Goal: Task Accomplishment & Management: Use online tool/utility

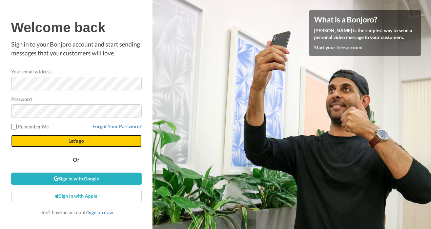
click at [107, 145] on button "Let's go" at bounding box center [76, 141] width 131 height 12
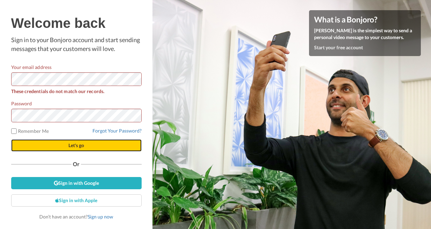
click at [79, 145] on span "Let's go" at bounding box center [77, 145] width 16 height 6
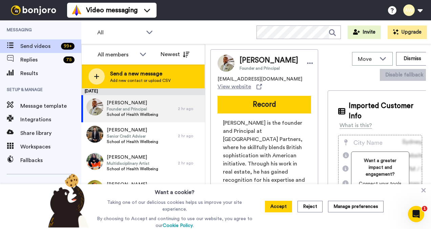
click at [150, 75] on span "Send a new message" at bounding box center [140, 74] width 61 height 8
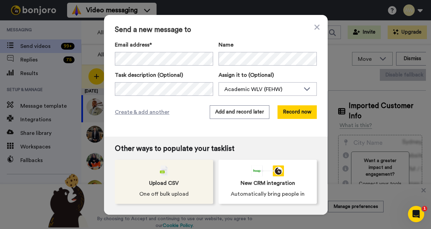
click at [174, 180] on span "Upload CSV" at bounding box center [164, 183] width 30 height 8
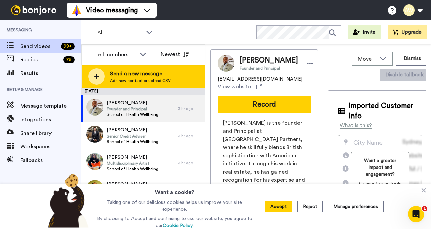
click at [127, 70] on span "Send a new message" at bounding box center [140, 74] width 61 height 8
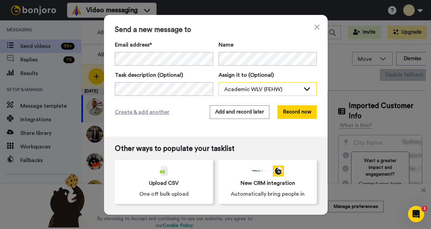
click at [300, 93] on div "Academic WLV (FEHW)" at bounding box center [268, 89] width 98 height 14
click at [156, 123] on div "Send a new message to Email address* Ephikpabore Eghwere <cynthiakpabs@gmail.co…" at bounding box center [216, 75] width 224 height 121
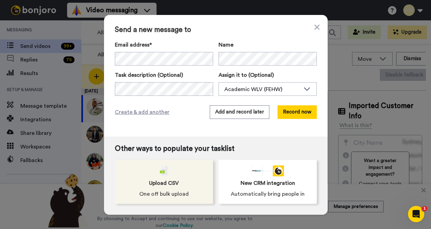
click at [150, 176] on div "Upload CSV One off bulk upload" at bounding box center [164, 181] width 98 height 44
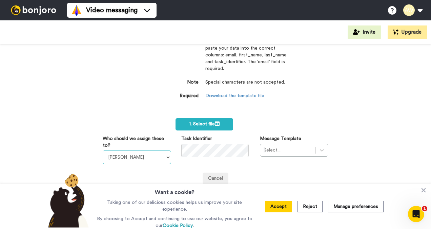
click at [164, 155] on select "[PERSON_NAME] [PERSON_NAME] WLV Academic (FSE) [PERSON_NAME] Ademokoya UK Recru…" at bounding box center [137, 157] width 69 height 14
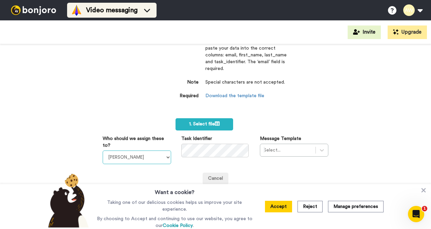
select select "893d32a1-1eca-438f-900e-e073b28e2bc9"
click at [103, 150] on select "[PERSON_NAME] [PERSON_NAME] WLV Academic (FSE) [PERSON_NAME] Ademokoya UK Recru…" at bounding box center [137, 157] width 69 height 14
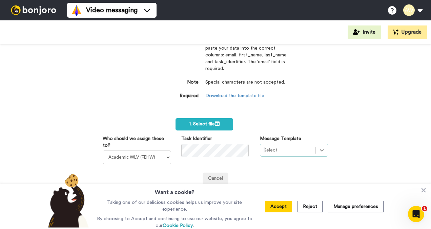
click at [320, 150] on div "Select..." at bounding box center [294, 149] width 69 height 13
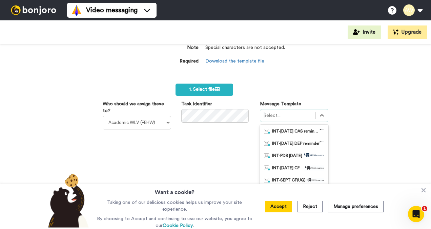
scroll to position [34, 0]
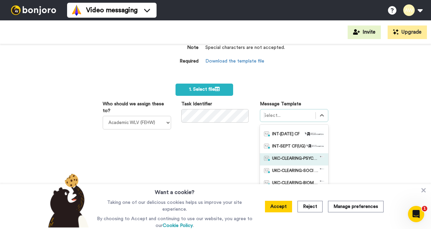
click at [305, 159] on span "UKC-CLEARING-PSYCHOLOGY OFFER NO RESPONSE" at bounding box center [295, 159] width 47 height 7
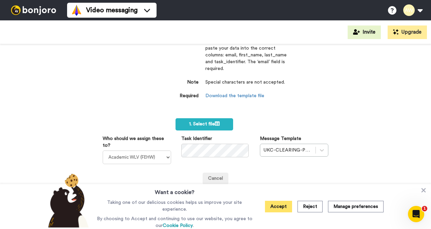
click at [286, 206] on button "Accept" at bounding box center [278, 206] width 27 height 12
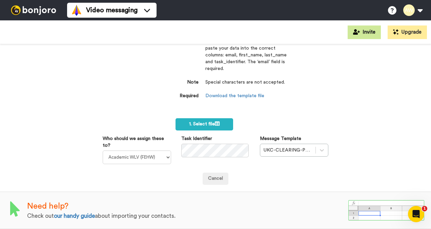
click at [374, 34] on button "Invite" at bounding box center [364, 32] width 33 height 14
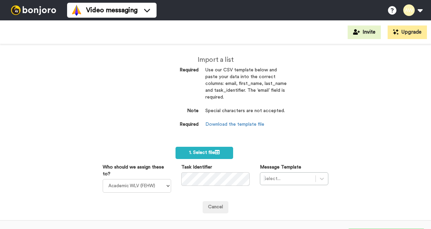
select select "893d32a1-1eca-438f-900e-e073b28e2bc9"
click at [318, 181] on div "Select..." at bounding box center [294, 178] width 69 height 13
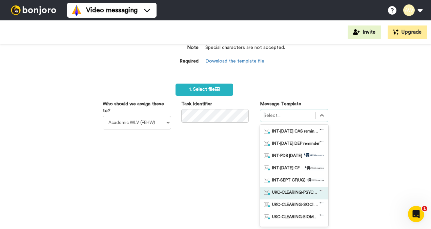
click at [294, 193] on span "UKC-CLEARING-PSYCHOLOGY OFFER NO RESPONSE" at bounding box center [295, 193] width 47 height 7
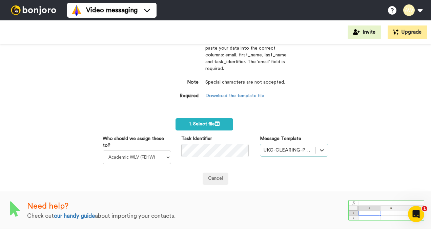
click at [365, 128] on div "Import a list Required Use our CSV template below and paste your data into the …" at bounding box center [215, 136] width 431 height 185
click at [369, 132] on div "Import a list Required Use our CSV template below and paste your data into the …" at bounding box center [215, 136] width 431 height 185
click at [207, 121] on span "1. Select file" at bounding box center [204, 123] width 31 height 5
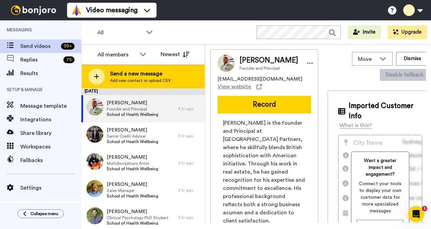
click at [128, 71] on span "Send a new message" at bounding box center [140, 74] width 61 height 8
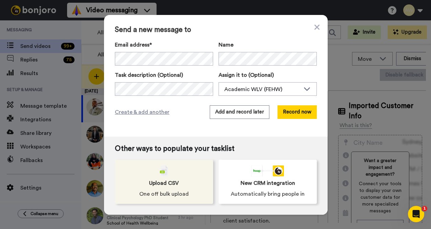
click at [159, 181] on span "Upload CSV" at bounding box center [164, 183] width 30 height 8
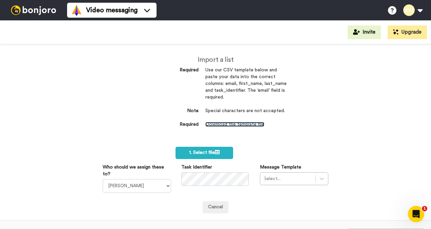
click at [214, 123] on link "Download the template file" at bounding box center [235, 124] width 59 height 5
click at [155, 123] on dt "Required" at bounding box center [172, 124] width 54 height 7
click at [155, 183] on select "[PERSON_NAME] [PERSON_NAME] WLV Academic (FSE) [PERSON_NAME] Ademokoya UK Recru…" at bounding box center [137, 186] width 69 height 14
select select "893d32a1-1eca-438f-900e-e073b28e2bc9"
click at [103, 179] on select "[PERSON_NAME] [PERSON_NAME] WLV Academic (FSE) [PERSON_NAME] Ademokoya UK Recru…" at bounding box center [137, 186] width 69 height 14
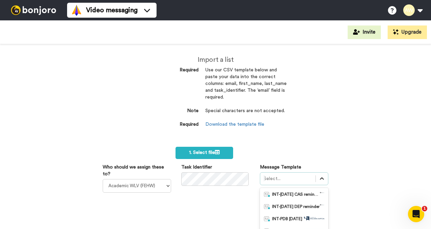
click at [318, 175] on div "option INT-SEPT CF(UG) focused, 5 of 50. 50 results available. Use Up and Down …" at bounding box center [294, 230] width 69 height 117
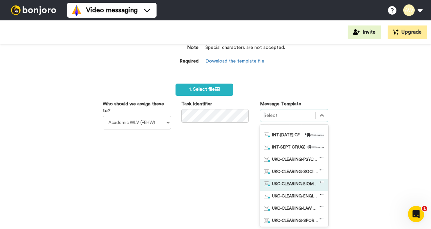
scroll to position [45, 0]
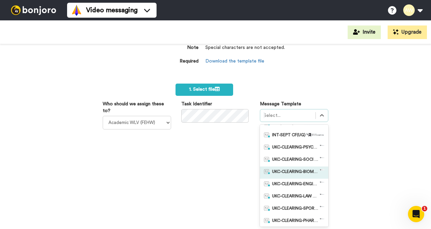
click at [301, 172] on span "UKC-CLEARING-BIOMED OFFER NO RESPONSE" at bounding box center [295, 172] width 47 height 7
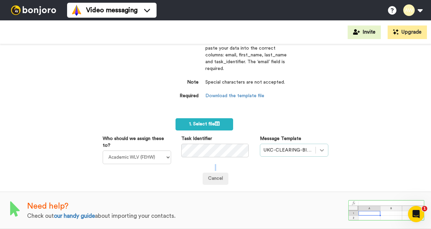
drag, startPoint x: 306, startPoint y: 163, endPoint x: 319, endPoint y: 143, distance: 23.3
click at [319, 143] on div "Who should we assign these to? [PERSON_NAME] [PERSON_NAME] WLV Academic (FSE) […" at bounding box center [216, 160] width 226 height 50
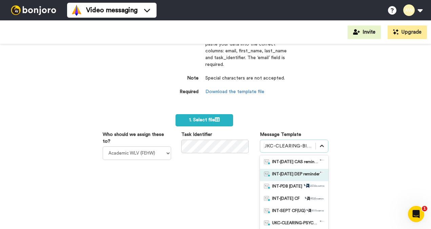
scroll to position [63, 0]
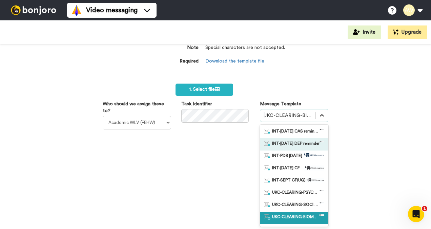
click at [319, 143] on div "option INT-[DATE] DEP reminder focused, 2 of 50. 50 results available. Use Up a…" at bounding box center [294, 167] width 69 height 117
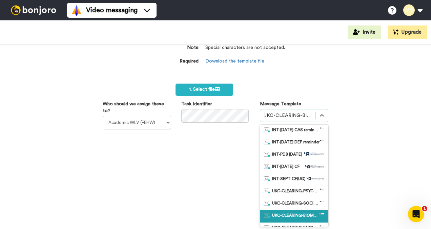
click at [304, 210] on div "UKC-CLEARING-BIOMED OFFER NO RESPONSE" at bounding box center [294, 216] width 69 height 12
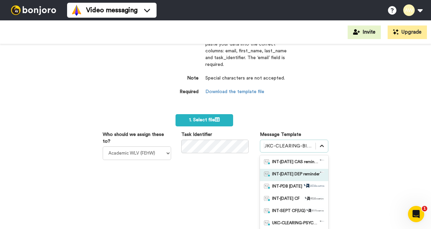
scroll to position [63, 0]
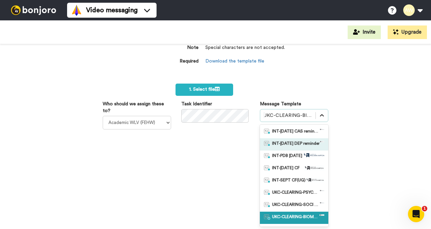
click at [316, 141] on div "option UKC-CLEARING-BIOMED OFFER NO RESPONSE, selected. option INT-[DATE] DEP r…" at bounding box center [294, 167] width 69 height 117
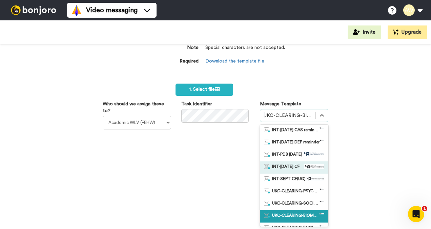
click at [295, 167] on span "INT-[DATE] CF" at bounding box center [285, 167] width 27 height 7
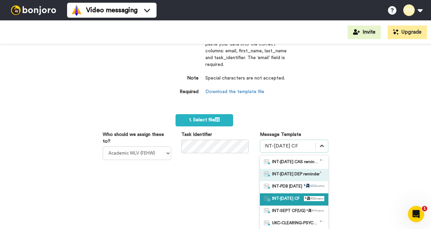
scroll to position [63, 0]
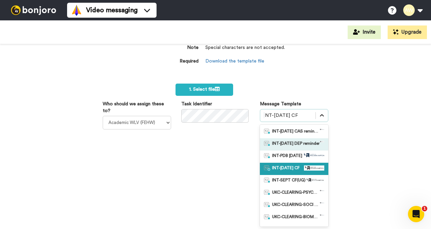
click at [319, 147] on div "option INT-[DATE] CF, selected. option INT-[DATE] DEP reminder focused, 2 of 50…" at bounding box center [294, 167] width 69 height 117
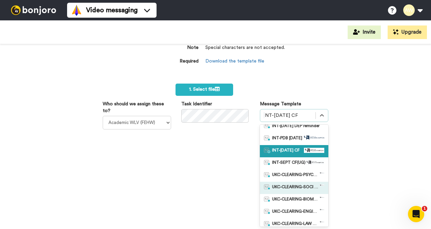
scroll to position [19, 0]
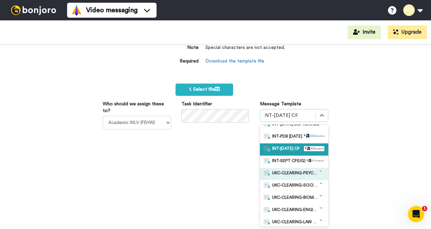
click at [290, 177] on div "UKC-CLEARING-PSYCHOLOGY OFFER NO RESPONSE" at bounding box center [294, 174] width 69 height 12
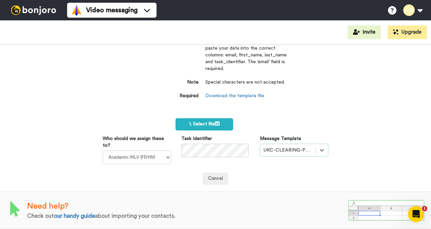
scroll to position [33, 0]
